Goal: Task Accomplishment & Management: Manage account settings

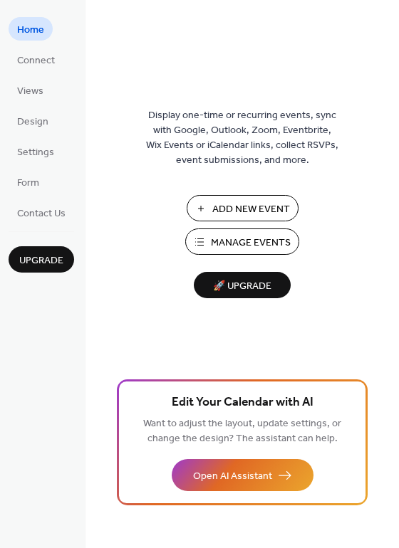
click at [254, 247] on span "Manage Events" at bounding box center [251, 243] width 80 height 15
click at [43, 155] on span "Settings" at bounding box center [35, 152] width 37 height 15
click at [251, 244] on span "Manage Events" at bounding box center [251, 243] width 80 height 15
